Goal: Information Seeking & Learning: Learn about a topic

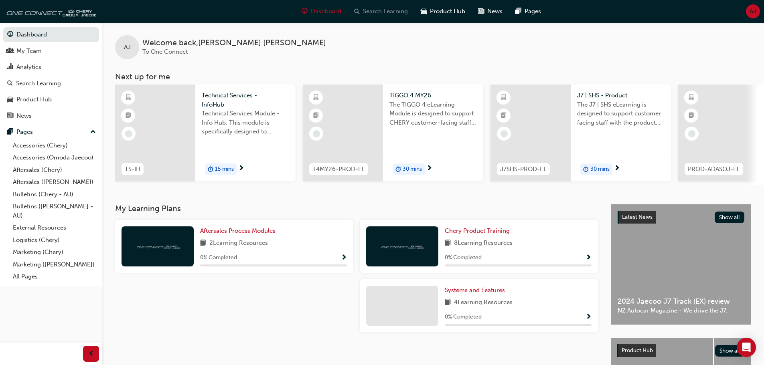
click at [355, 9] on span "search-icon" at bounding box center [357, 11] width 6 height 10
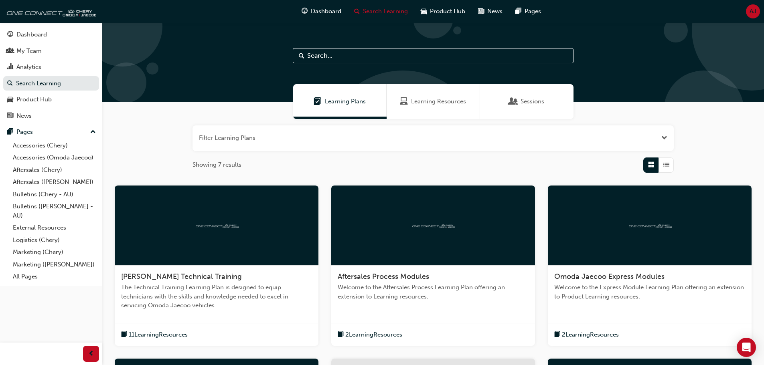
click at [345, 59] on input "text" at bounding box center [433, 55] width 281 height 15
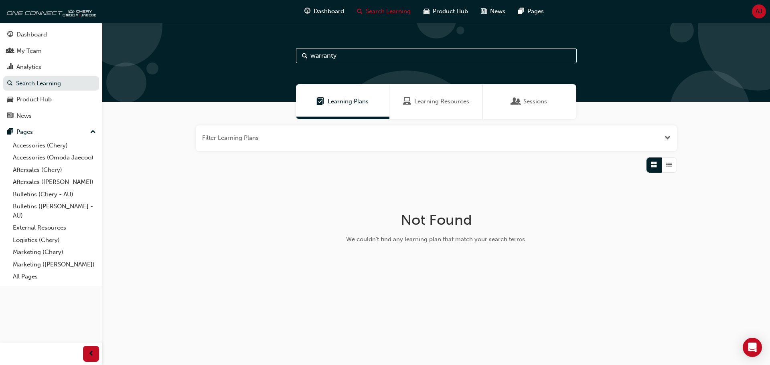
type input "warranty"
click at [428, 97] on div "Learning Resources" at bounding box center [436, 101] width 93 height 35
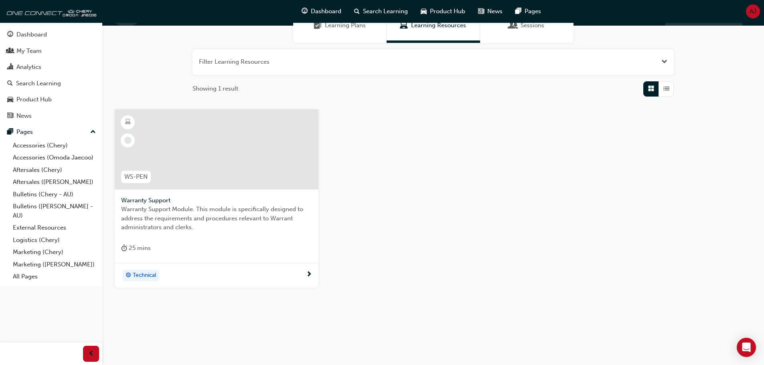
scroll to position [77, 0]
click at [306, 270] on div at bounding box center [309, 275] width 6 height 10
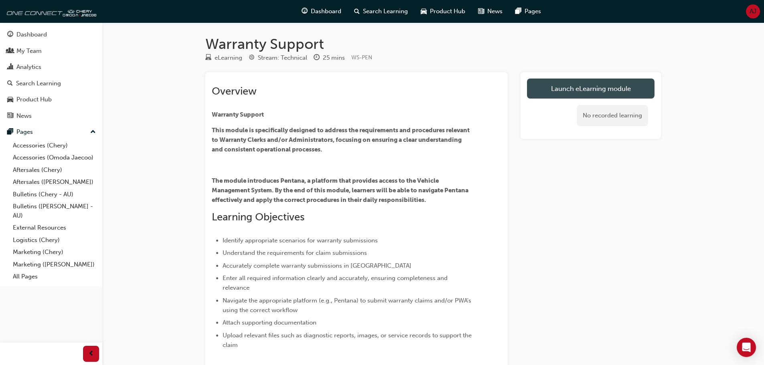
click at [596, 89] on link "Launch eLearning module" at bounding box center [591, 89] width 128 height 20
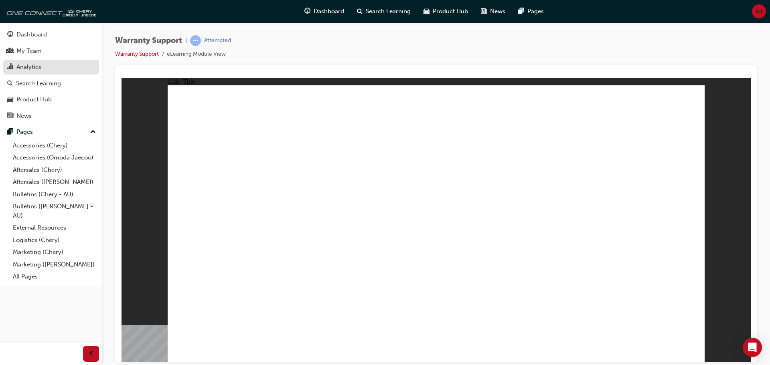
click at [26, 63] on div "Analytics" at bounding box center [28, 67] width 25 height 9
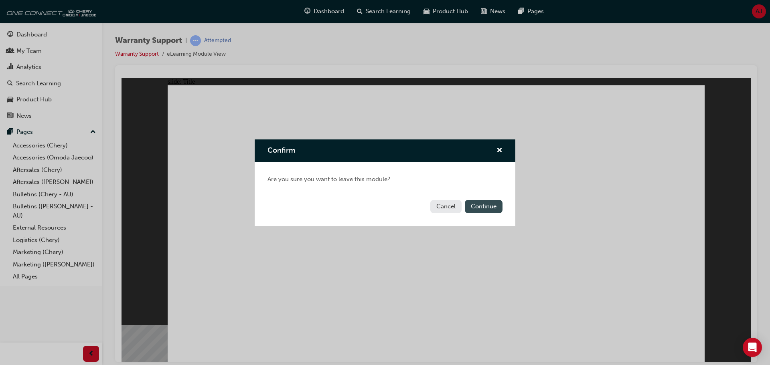
click at [478, 213] on button "Continue" at bounding box center [484, 206] width 38 height 13
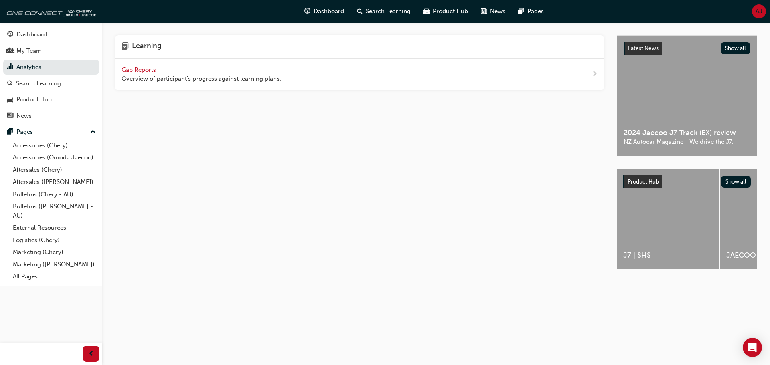
click at [135, 70] on span "Gap Reports" at bounding box center [140, 69] width 36 height 7
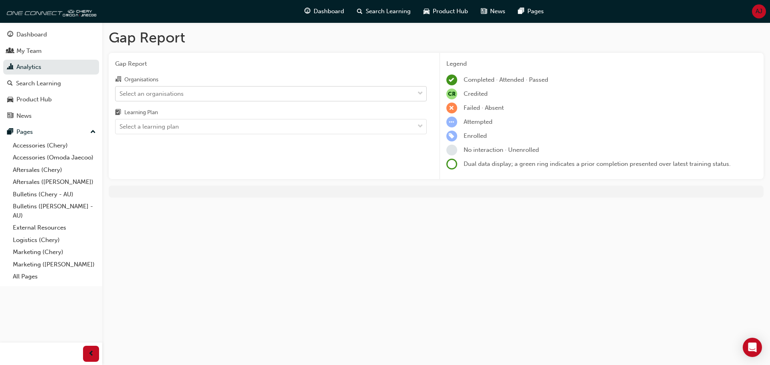
click at [316, 93] on div "Select an organisations" at bounding box center [265, 94] width 299 height 14
click at [120, 93] on input "Organisations Select an organisations" at bounding box center [120, 93] width 1 height 7
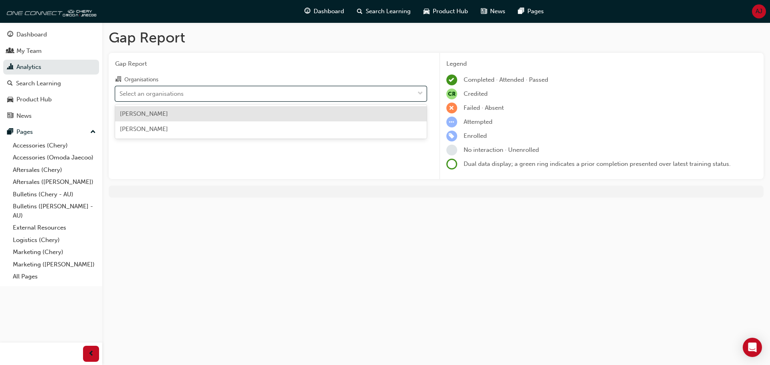
click at [211, 114] on div "Chery Chadstone" at bounding box center [271, 114] width 312 height 16
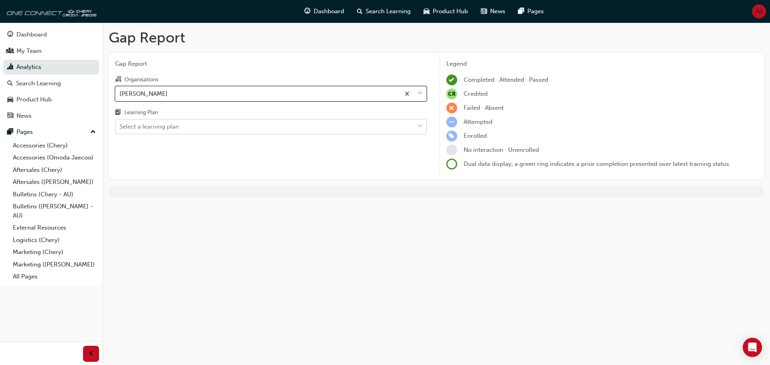
click at [214, 124] on div "Select a learning plan" at bounding box center [265, 127] width 299 height 14
click at [120, 124] on input "Learning Plan Select a learning plan" at bounding box center [120, 126] width 1 height 7
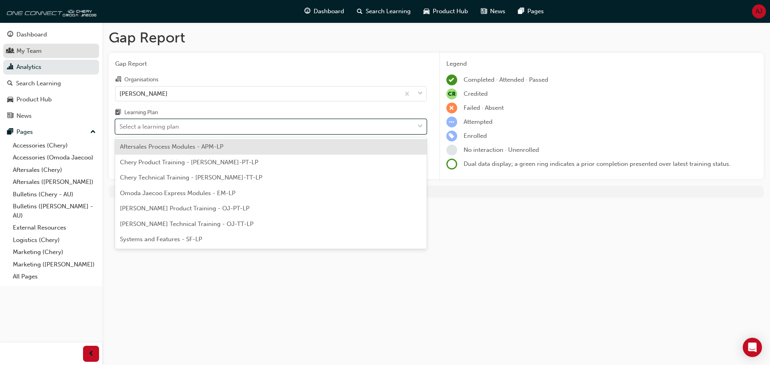
click at [34, 51] on div "My Team" at bounding box center [28, 51] width 25 height 9
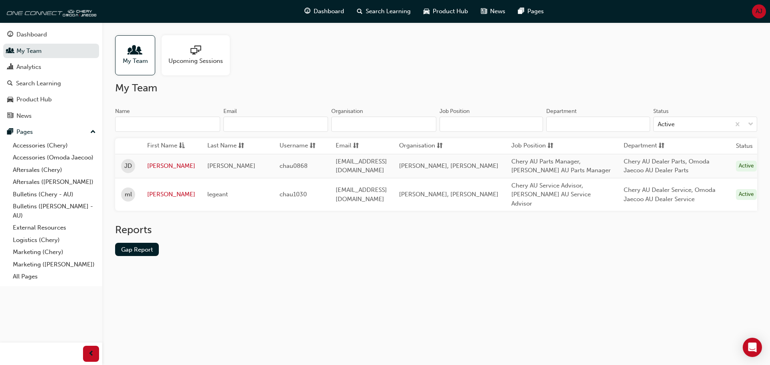
click at [148, 56] on div "My Team" at bounding box center [135, 55] width 40 height 40
click at [187, 61] on span "Upcoming Sessions" at bounding box center [195, 61] width 55 height 9
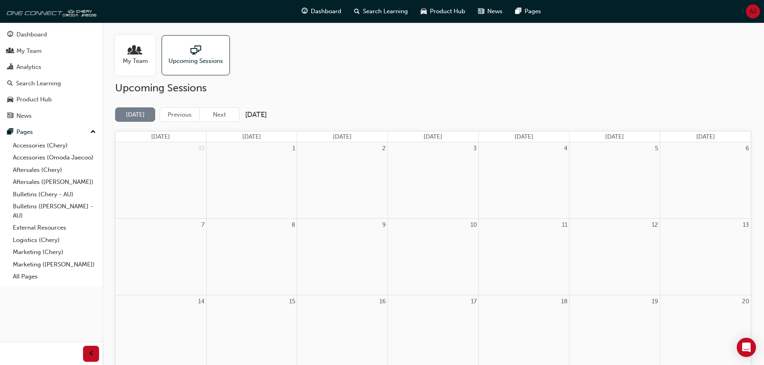
click at [139, 63] on span "My Team" at bounding box center [135, 61] width 25 height 9
